Goal: Information Seeking & Learning: Learn about a topic

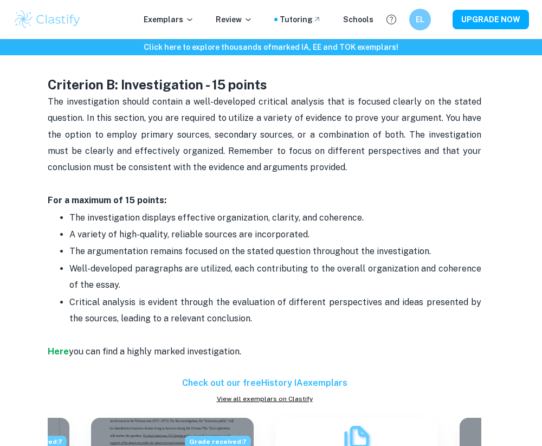
scroll to position [895, 0]
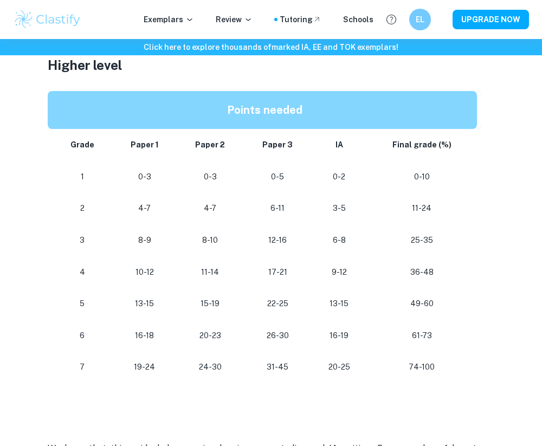
scroll to position [950, 0]
click at [349, 366] on p "20-25" at bounding box center [339, 366] width 38 height 15
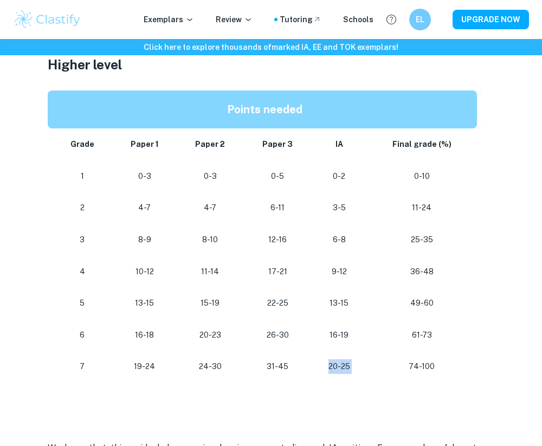
click at [349, 366] on p "20-25" at bounding box center [339, 366] width 38 height 15
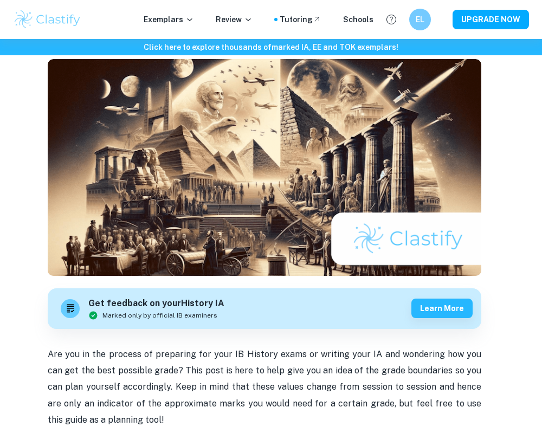
scroll to position [0, 0]
